Goal: Task Accomplishment & Management: Complete application form

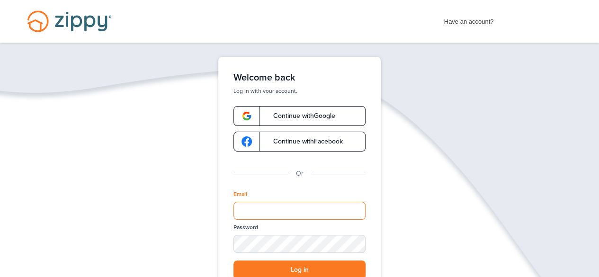
click at [240, 212] on input "Email" at bounding box center [299, 211] width 132 height 18
type input "**********"
click at [318, 265] on button "Log in" at bounding box center [299, 269] width 132 height 19
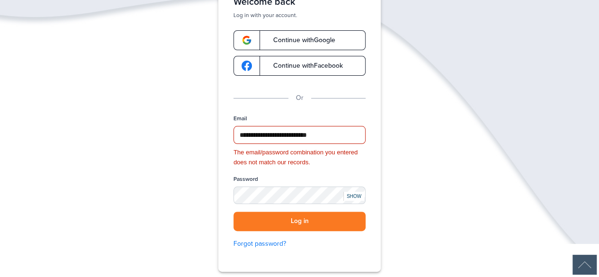
scroll to position [95, 0]
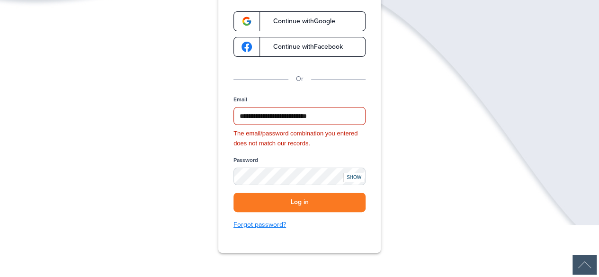
click at [263, 226] on link "Forgot password?" at bounding box center [299, 225] width 132 height 10
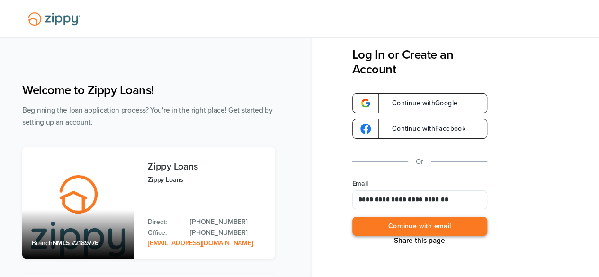
type input "**********"
click at [394, 223] on button "Continue with email" at bounding box center [419, 226] width 135 height 19
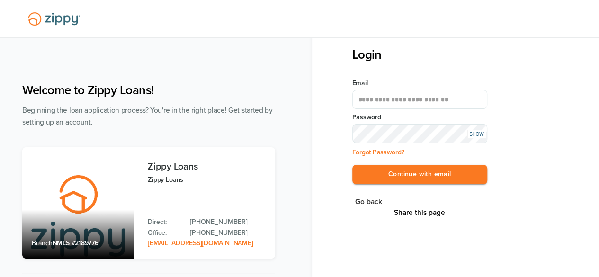
click at [352, 165] on button "Continue with email" at bounding box center [419, 174] width 135 height 19
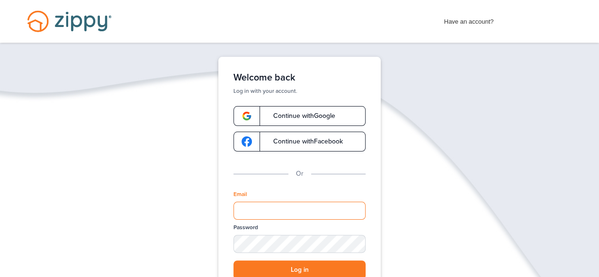
click at [245, 211] on input "Email" at bounding box center [299, 211] width 132 height 18
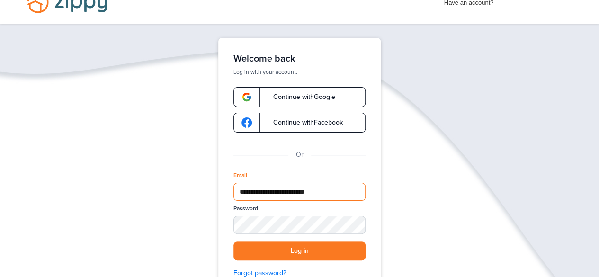
type input "**********"
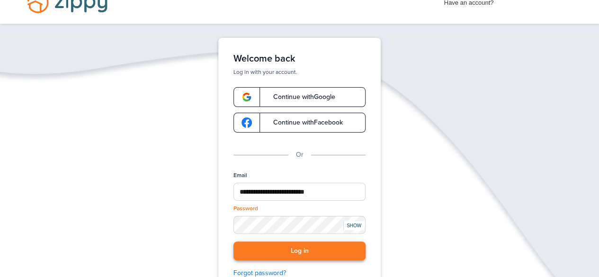
click at [316, 250] on button "Log in" at bounding box center [299, 250] width 132 height 19
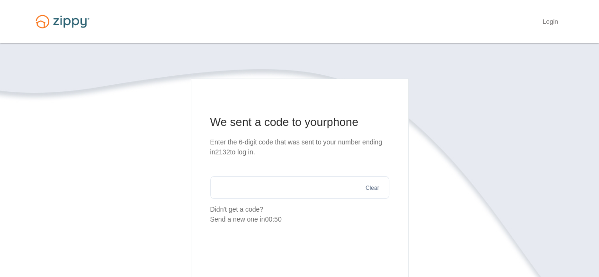
click at [218, 186] on input "text" at bounding box center [299, 187] width 179 height 23
type input "***"
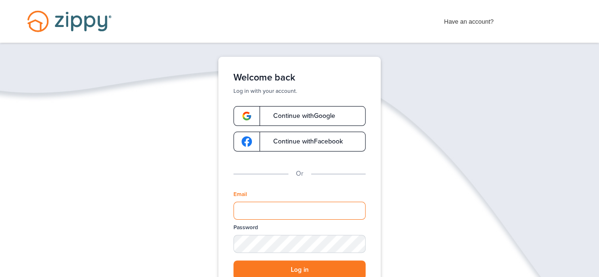
click at [243, 212] on input "Email" at bounding box center [299, 211] width 132 height 18
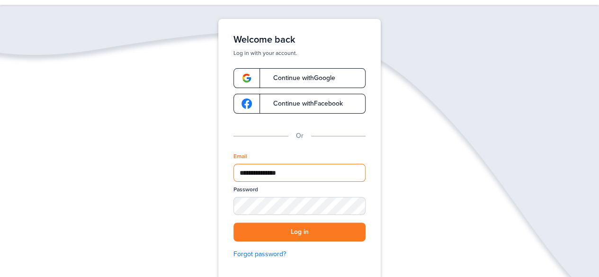
scroll to position [57, 0]
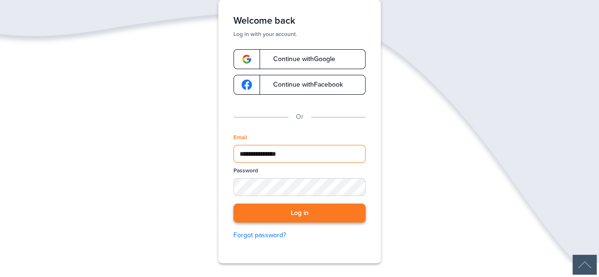
type input "**********"
click at [308, 214] on button "Log in" at bounding box center [299, 212] width 132 height 19
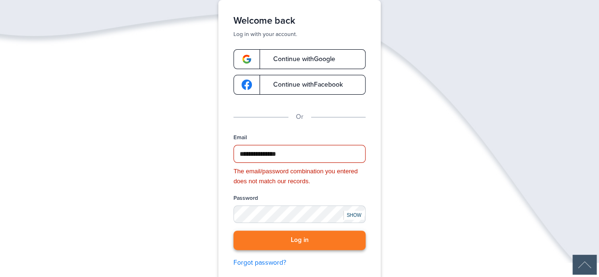
click at [303, 239] on button "Log in" at bounding box center [299, 239] width 132 height 19
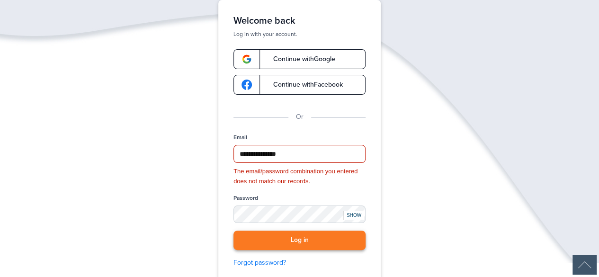
click at [303, 239] on button "Log in" at bounding box center [299, 239] width 132 height 19
click at [312, 241] on button "Log in" at bounding box center [299, 239] width 132 height 19
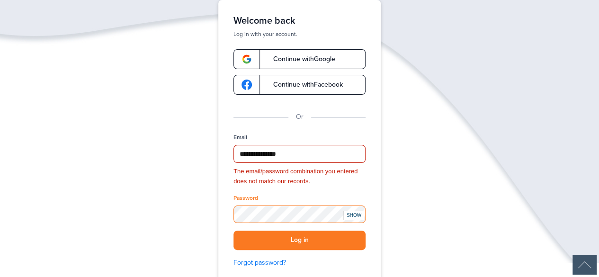
click at [233, 230] on button "Log in" at bounding box center [299, 239] width 132 height 19
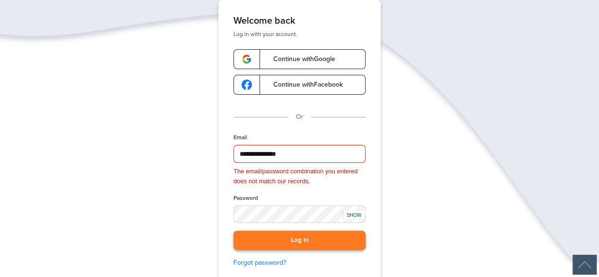
click at [292, 241] on button "Log in" at bounding box center [299, 239] width 132 height 19
click at [303, 240] on button "Log in" at bounding box center [299, 239] width 132 height 19
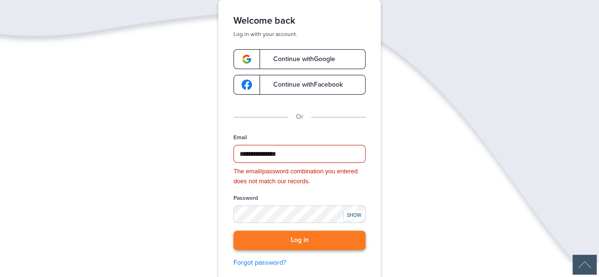
click at [303, 240] on button "Log in" at bounding box center [299, 239] width 132 height 19
click at [319, 243] on button "Log in" at bounding box center [299, 239] width 132 height 19
click at [327, 238] on button "Log in" at bounding box center [299, 239] width 132 height 19
click at [327, 237] on button "Log in" at bounding box center [299, 239] width 132 height 19
click at [335, 240] on button "Log in" at bounding box center [299, 239] width 132 height 19
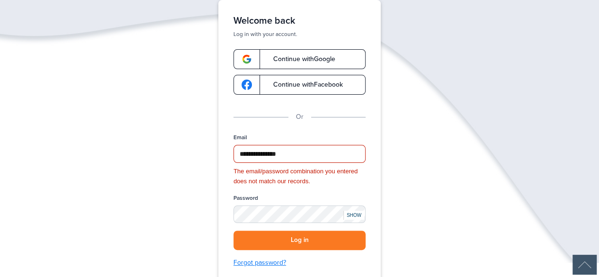
click at [262, 260] on link "Forgot password?" at bounding box center [299, 262] width 132 height 10
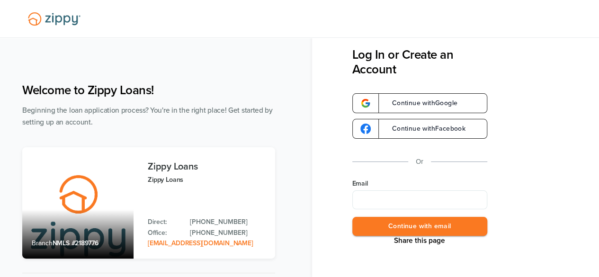
click at [180, 202] on div "Zippy Loans Zippy Loans Contact Zippy Direct: [PHONE_NUMBER] Office: [PHONE_NUM…" at bounding box center [207, 202] width 118 height 111
click at [377, 177] on div "Continue with Google Continue with Facebook Or Email Continue with email" at bounding box center [419, 164] width 135 height 142
click at [373, 177] on div "Continue with Google Continue with Facebook Or Email Continue with email" at bounding box center [419, 164] width 135 height 142
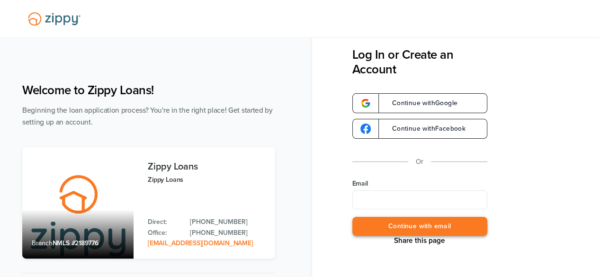
click at [433, 225] on button "Continue with email" at bounding box center [419, 226] width 135 height 19
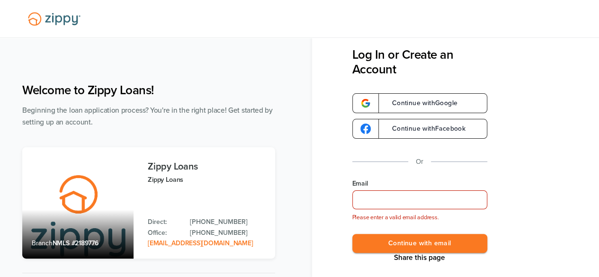
click at [368, 198] on input "Email" at bounding box center [419, 199] width 135 height 19
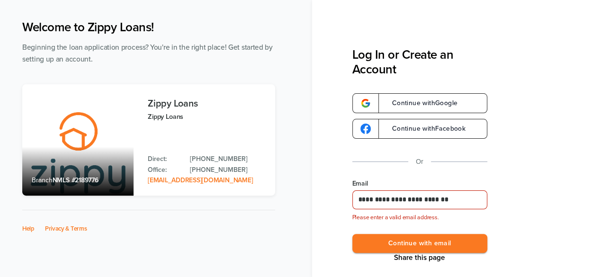
scroll to position [68, 0]
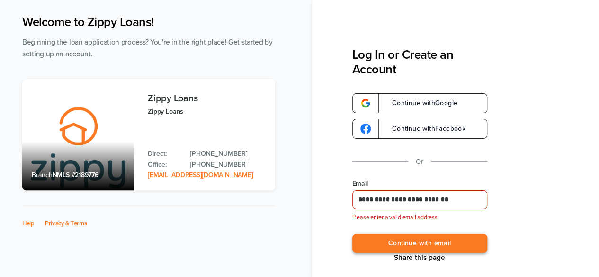
type input "**********"
click at [407, 243] on button "Continue with email" at bounding box center [419, 243] width 135 height 19
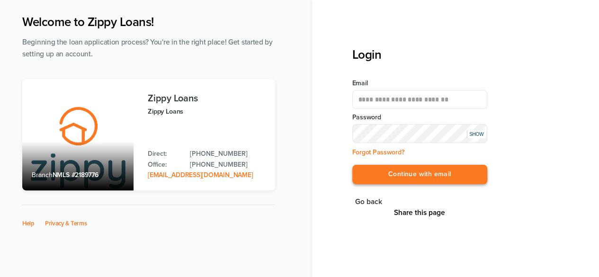
click at [421, 171] on button "Continue with email" at bounding box center [419, 174] width 135 height 19
